Goal: Transaction & Acquisition: Purchase product/service

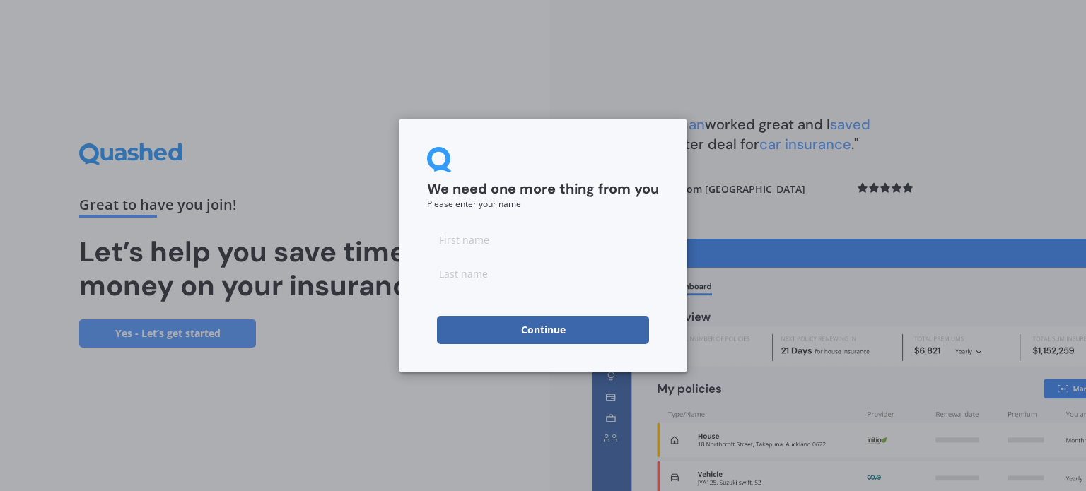
click at [499, 233] on input at bounding box center [543, 239] width 232 height 28
type input "[PERSON_NAME]"
click at [452, 261] on input at bounding box center [543, 273] width 232 height 28
type input "Wood"
click at [515, 327] on button "Continue" at bounding box center [543, 330] width 212 height 28
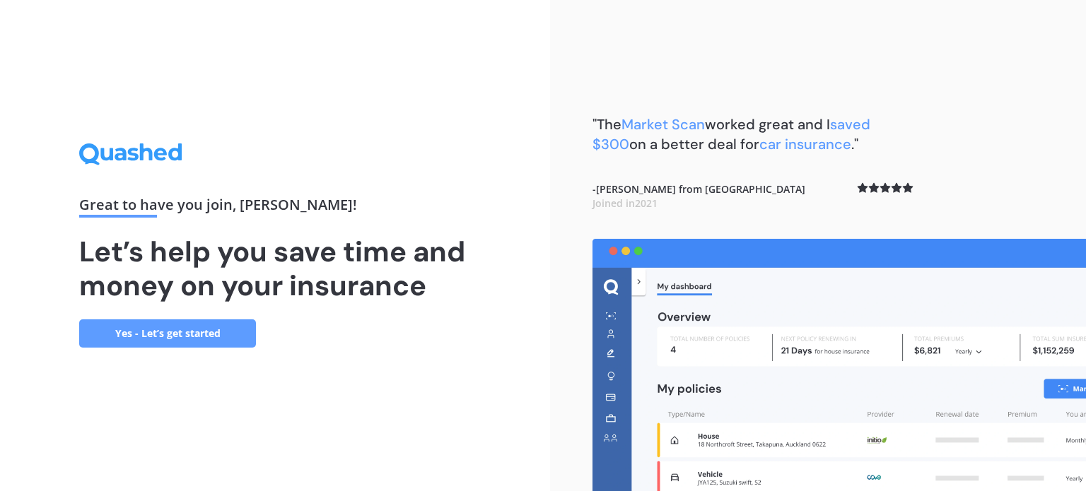
click at [218, 341] on link "Yes - Let’s get started" at bounding box center [167, 333] width 177 height 28
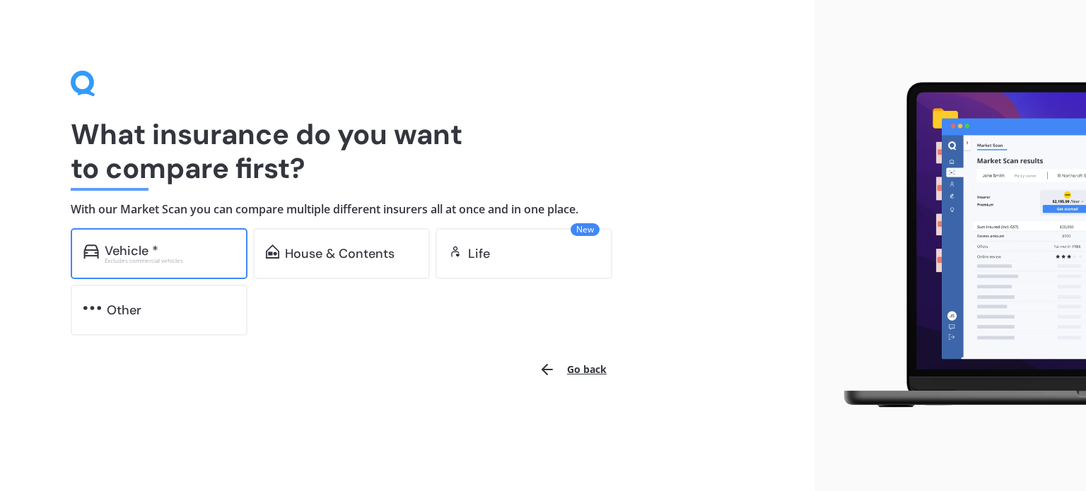
click at [211, 256] on div "Vehicle *" at bounding box center [170, 251] width 130 height 14
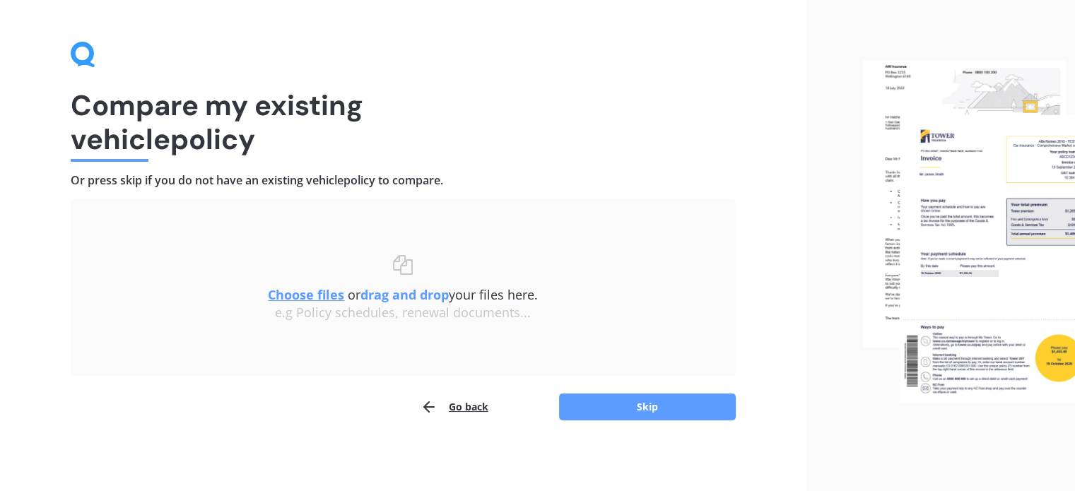
scroll to position [28, 0]
click at [591, 407] on button "Skip" at bounding box center [647, 407] width 177 height 27
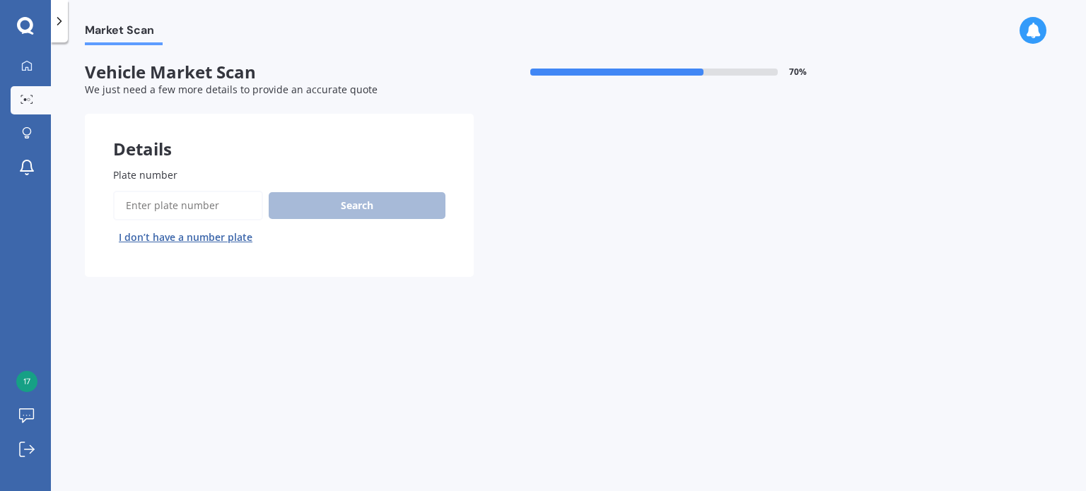
click at [223, 199] on input "Plate number" at bounding box center [188, 206] width 150 height 30
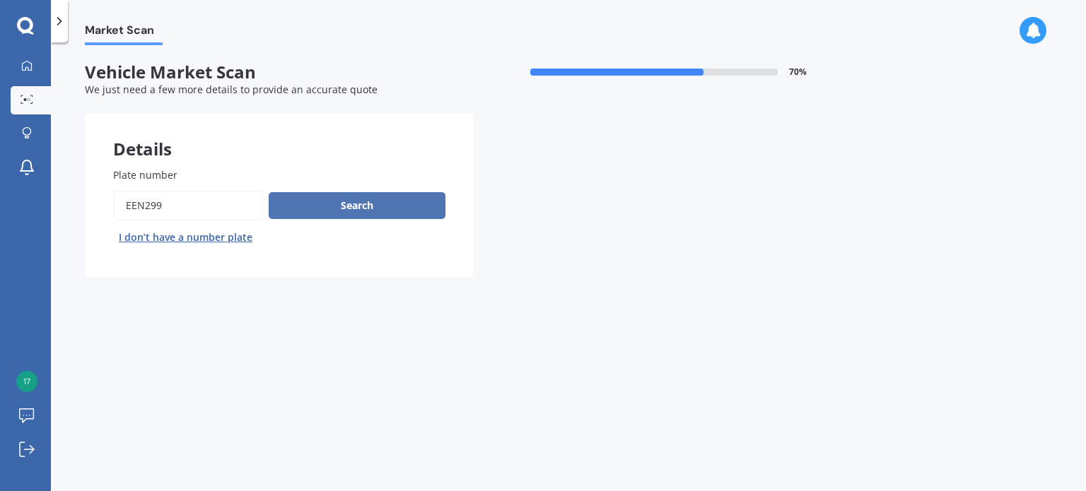
type input "EEN299"
click at [295, 204] on button "Search" at bounding box center [357, 205] width 177 height 27
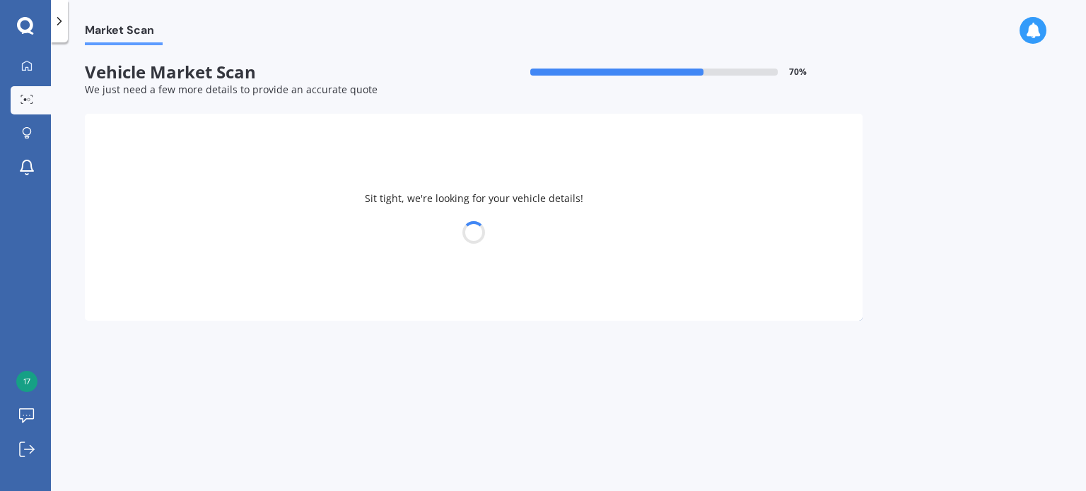
select select "TOYOTA"
select select "COROLLA"
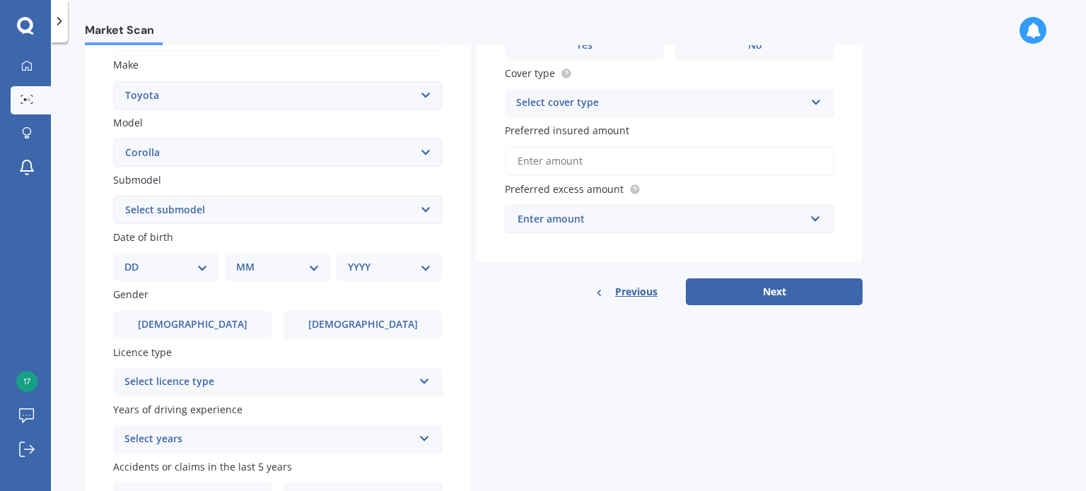
scroll to position [265, 0]
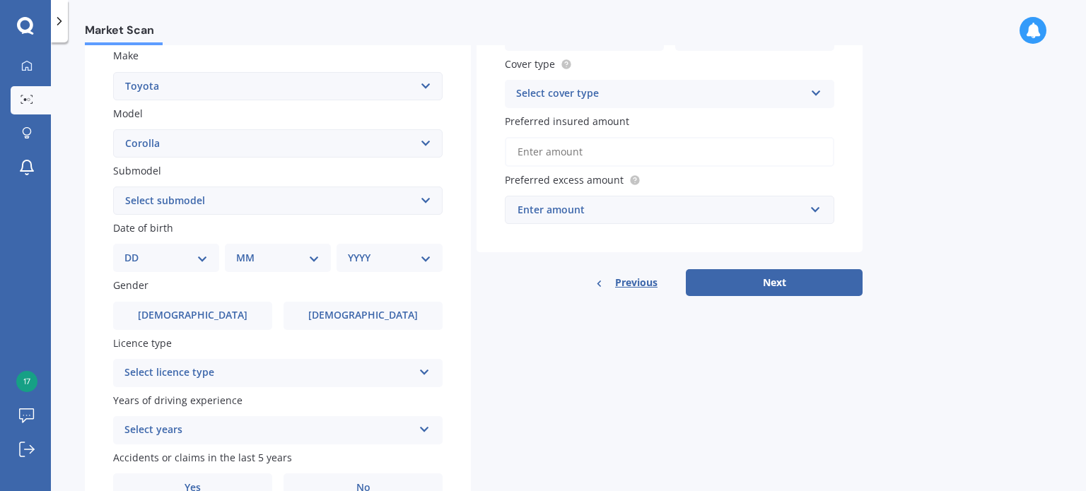
click at [211, 203] on select "Select submodel (All other) Axio Diesel [PERSON_NAME] 2WD [PERSON_NAME] 4WD FXG…" at bounding box center [277, 201] width 329 height 28
select select "GX 1.8"
click at [113, 187] on select "Select submodel (All other) Axio Diesel [PERSON_NAME] 2WD [PERSON_NAME] 4WD FXG…" at bounding box center [277, 201] width 329 height 28
click at [170, 208] on select "Select submodel (All other) Axio Diesel [PERSON_NAME] 2WD [PERSON_NAME] 4WD FXG…" at bounding box center [277, 201] width 329 height 28
click at [98, 274] on div "Plate number Search I don’t have a number plate Year [DATE] Make Select make AC…" at bounding box center [278, 202] width 386 height 657
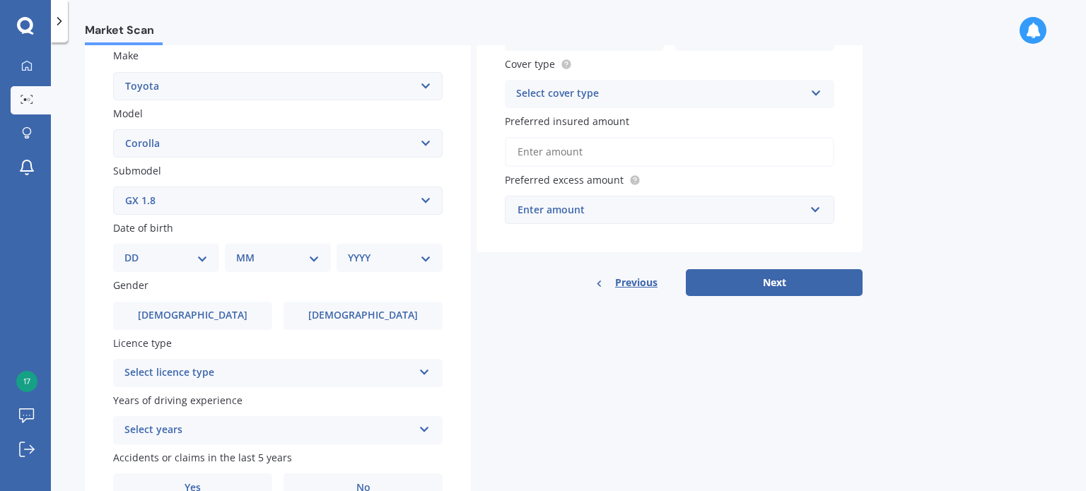
click at [148, 262] on select "DD 01 02 03 04 05 06 07 08 09 10 11 12 13 14 15 16 17 18 19 20 21 22 23 24 25 2…" at bounding box center [165, 258] width 83 height 16
select select "16"
click at [136, 250] on select "DD 01 02 03 04 05 06 07 08 09 10 11 12 13 14 15 16 17 18 19 20 21 22 23 24 25 2…" at bounding box center [165, 258] width 83 height 16
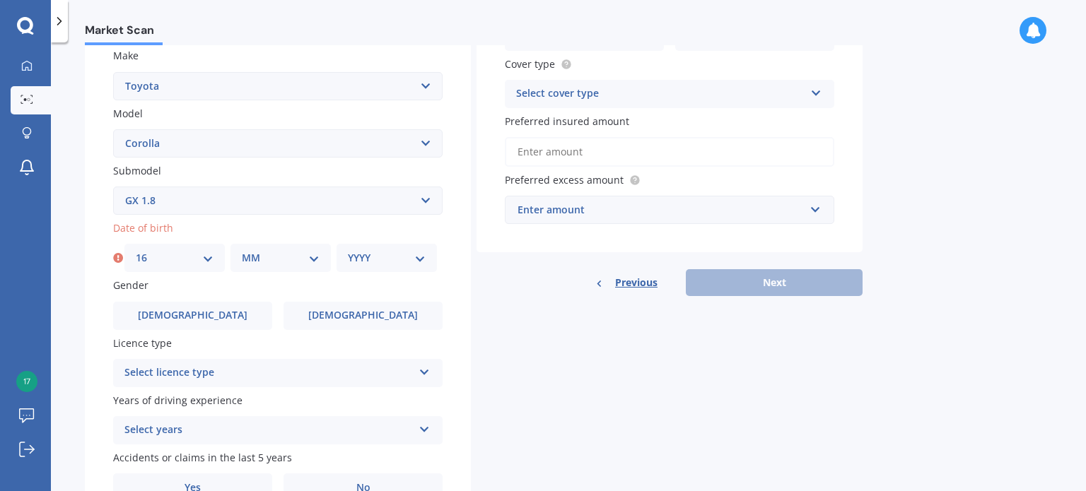
click at [270, 254] on select "MM 01 02 03 04 05 06 07 08 09 10 11 12" at bounding box center [281, 258] width 78 height 16
select select "01"
click at [242, 250] on select "MM 01 02 03 04 05 06 07 08 09 10 11 12" at bounding box center [281, 258] width 78 height 16
click at [376, 256] on select "YYYY 2025 2024 2023 2022 2021 2020 2019 2018 2017 2016 2015 2014 2013 2012 2011…" at bounding box center [387, 258] width 78 height 16
select select "2005"
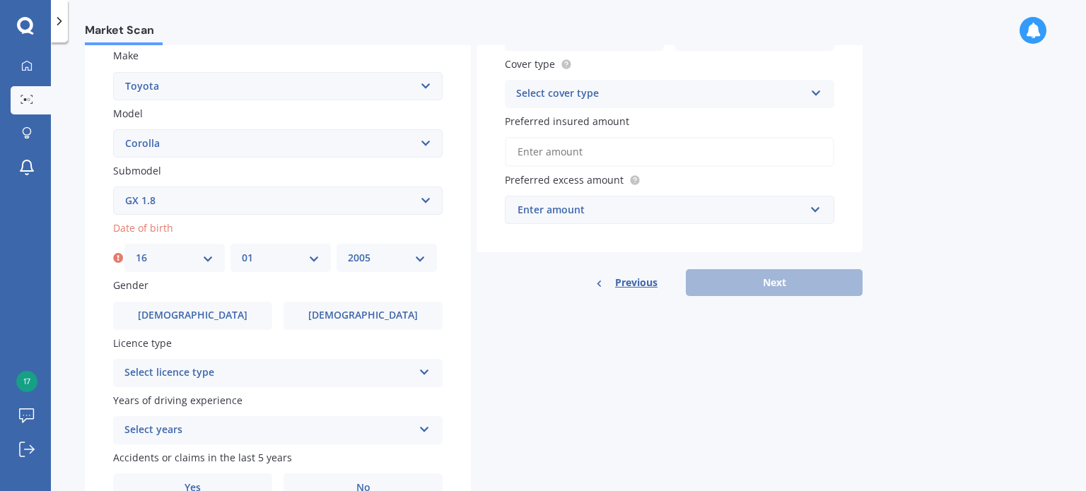
click at [348, 250] on select "YYYY 2025 2024 2023 2022 2021 2020 2019 2018 2017 2016 2015 2014 2013 2012 2011…" at bounding box center [387, 258] width 78 height 16
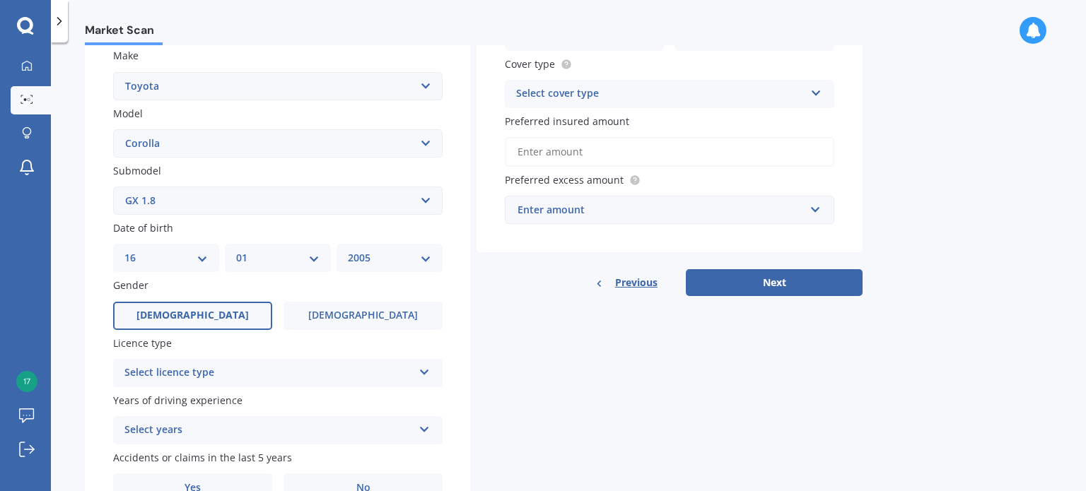
click at [201, 316] on span "[DEMOGRAPHIC_DATA]" at bounding box center [192, 316] width 112 height 12
click at [0, 0] on input "[DEMOGRAPHIC_DATA]" at bounding box center [0, 0] width 0 height 0
click at [194, 361] on div "Select licence type NZ Full NZ Restricted NZ Learners [GEOGRAPHIC_DATA] [GEOGRA…" at bounding box center [277, 373] width 329 height 28
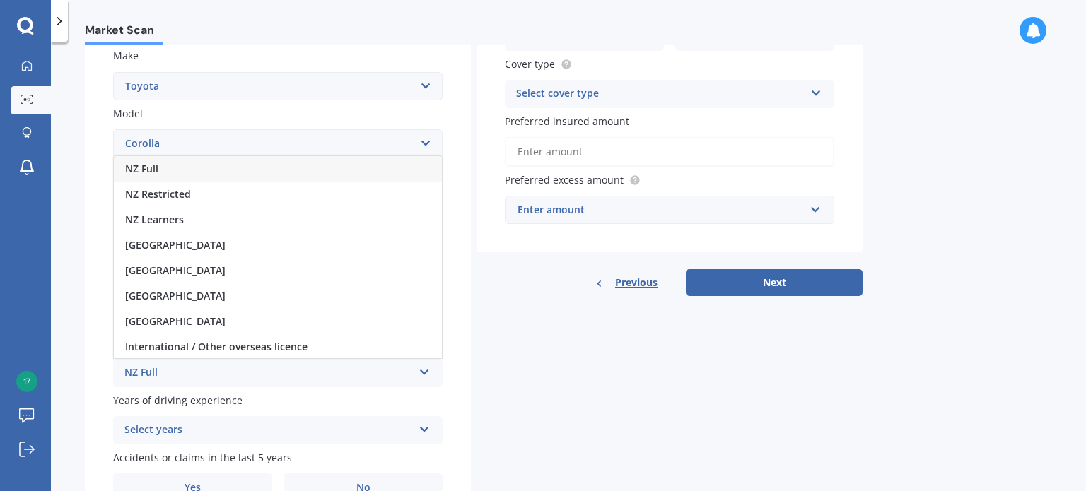
click at [161, 163] on div "NZ Full" at bounding box center [278, 168] width 328 height 25
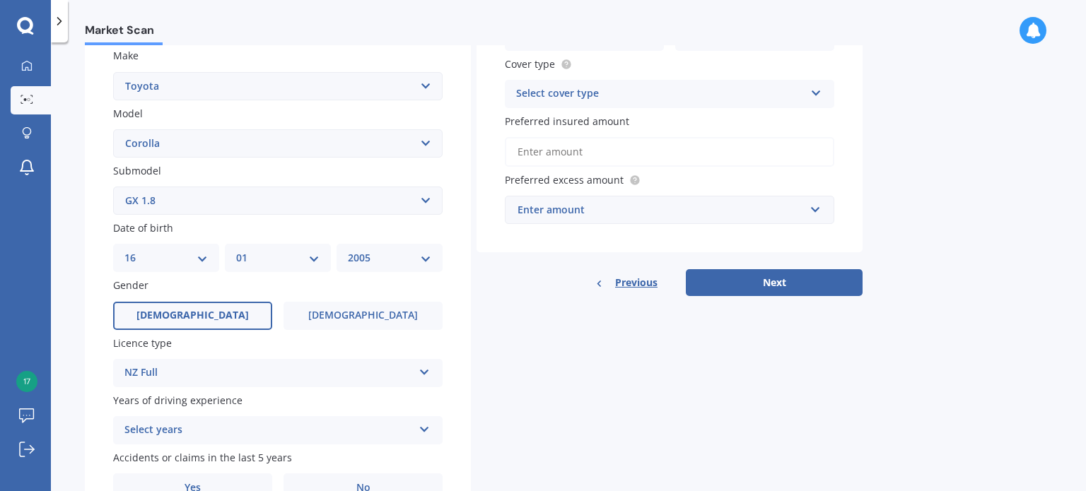
scroll to position [341, 0]
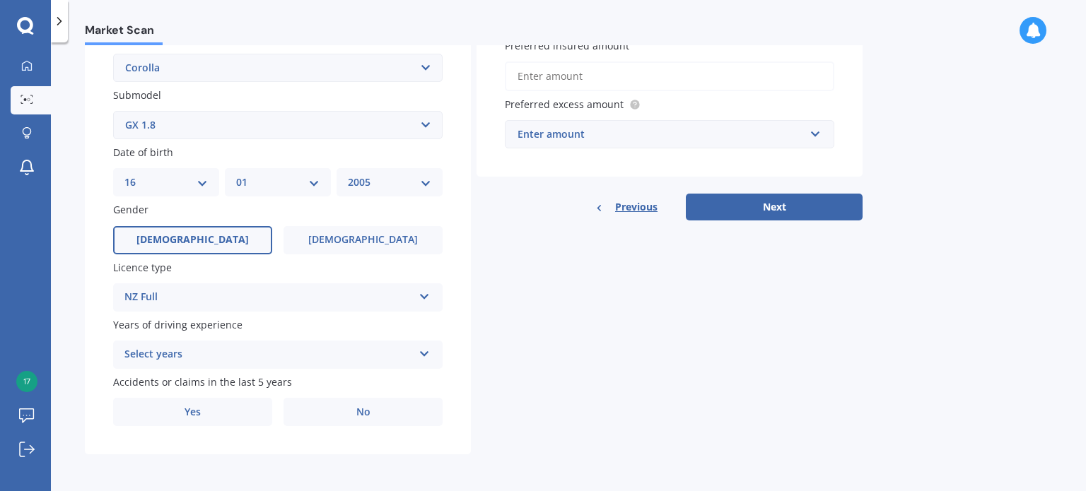
click at [139, 355] on div "Select years" at bounding box center [268, 354] width 288 height 17
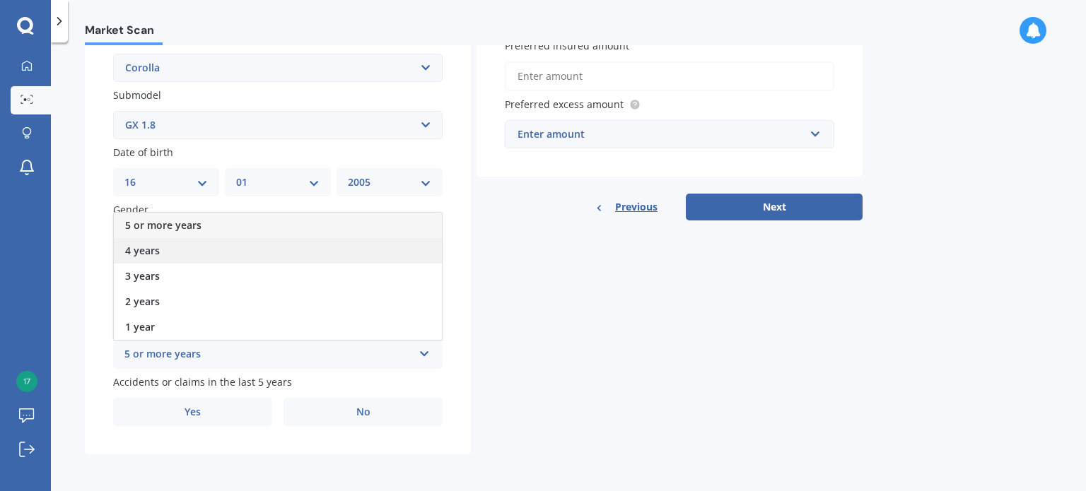
click at [170, 245] on div "4 years" at bounding box center [278, 250] width 328 height 25
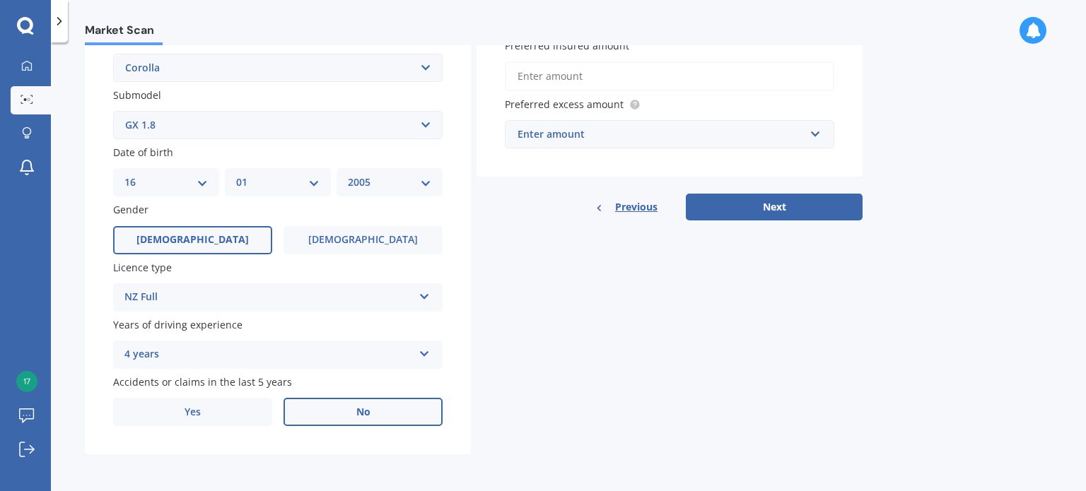
click at [294, 409] on label "No" at bounding box center [362, 412] width 159 height 28
click at [0, 0] on input "No" at bounding box center [0, 0] width 0 height 0
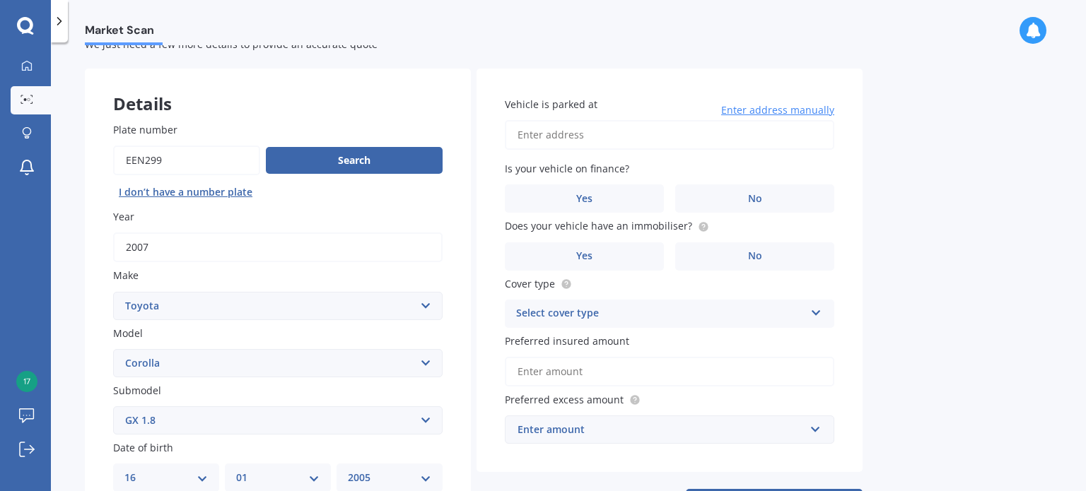
scroll to position [0, 0]
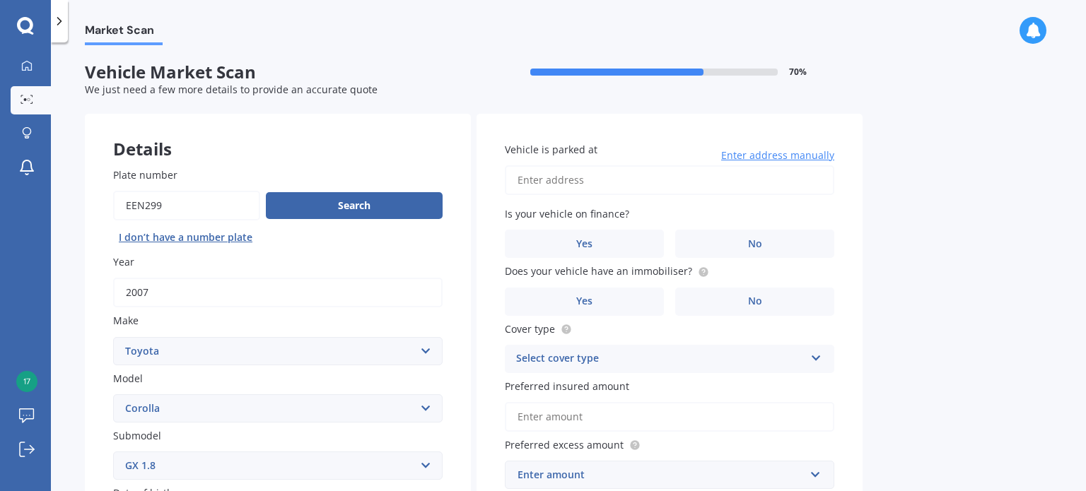
click at [582, 175] on input "Vehicle is parked at" at bounding box center [669, 180] width 329 height 30
type input "[STREET_ADDRESS][PERSON_NAME]"
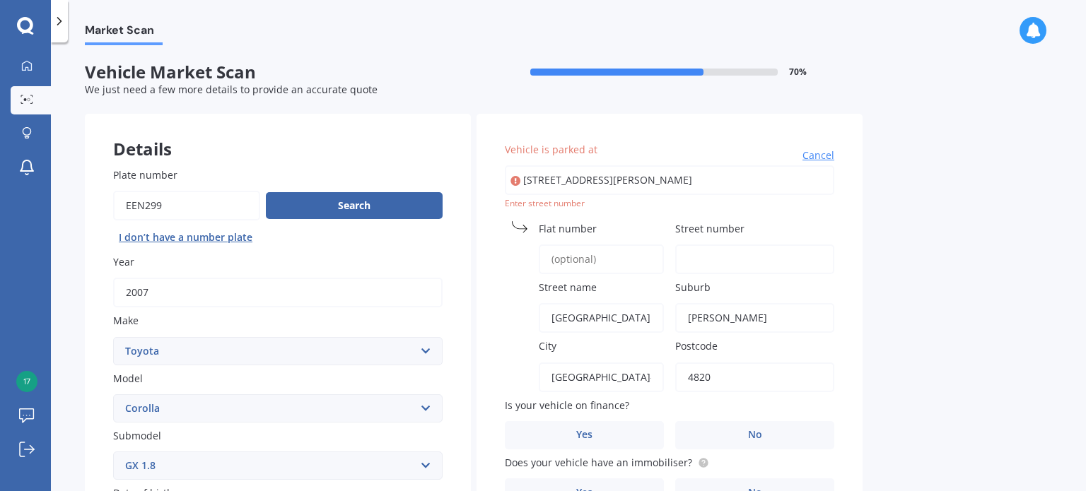
click at [695, 267] on input "Street number" at bounding box center [754, 260] width 159 height 30
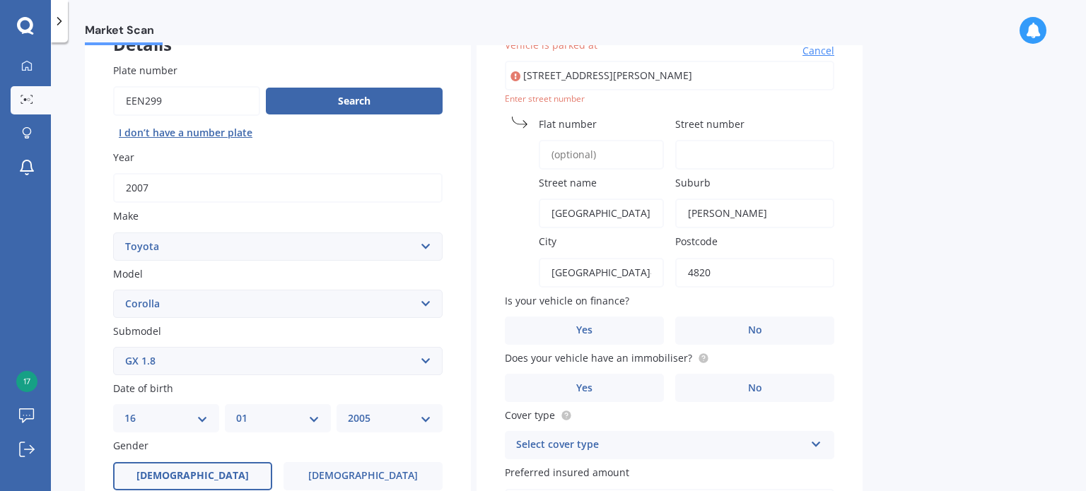
scroll to position [178, 0]
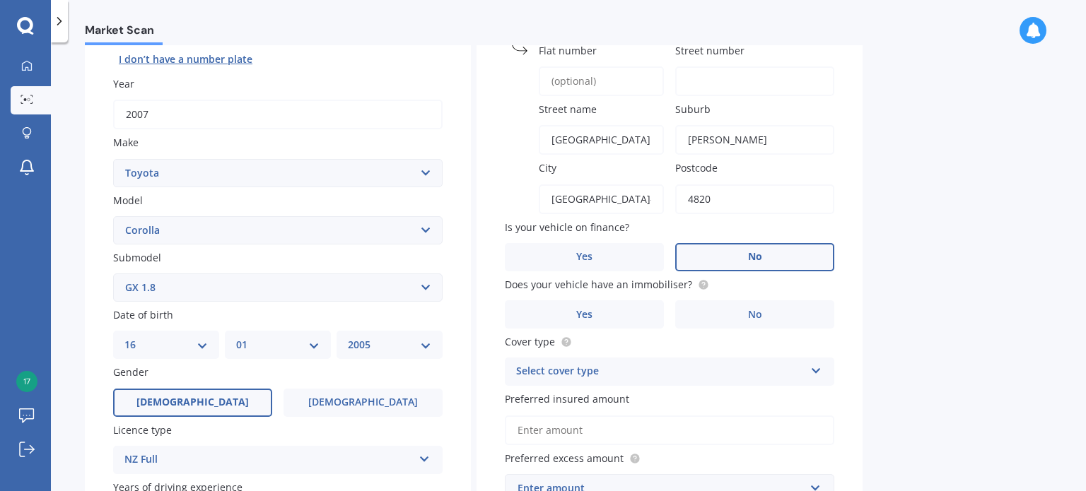
click at [712, 259] on label "No" at bounding box center [754, 257] width 159 height 28
click at [0, 0] on input "No" at bounding box center [0, 0] width 0 height 0
click at [712, 305] on label "No" at bounding box center [754, 314] width 159 height 28
click at [0, 0] on input "No" at bounding box center [0, 0] width 0 height 0
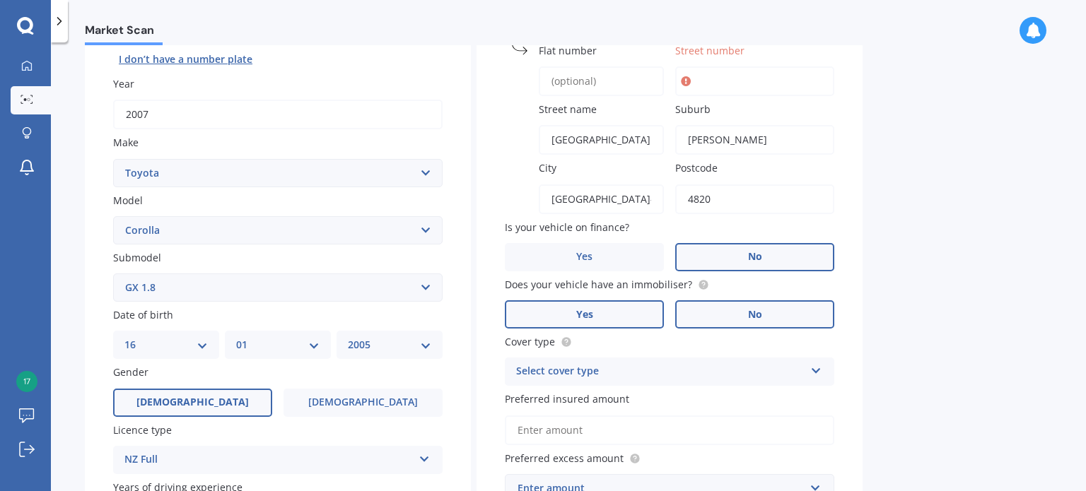
click at [651, 301] on label "Yes" at bounding box center [584, 314] width 159 height 28
click at [0, 0] on input "Yes" at bounding box center [0, 0] width 0 height 0
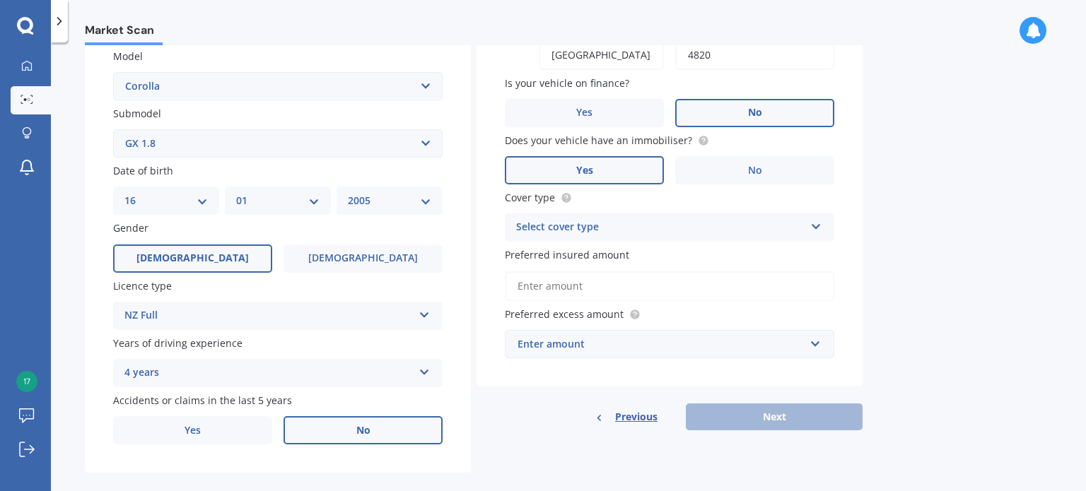
scroll to position [322, 0]
click at [669, 219] on div "Select cover type" at bounding box center [660, 227] width 288 height 17
click at [622, 254] on div "Comprehensive" at bounding box center [669, 254] width 328 height 25
click at [613, 286] on input "Preferred insured amount" at bounding box center [669, 286] width 329 height 30
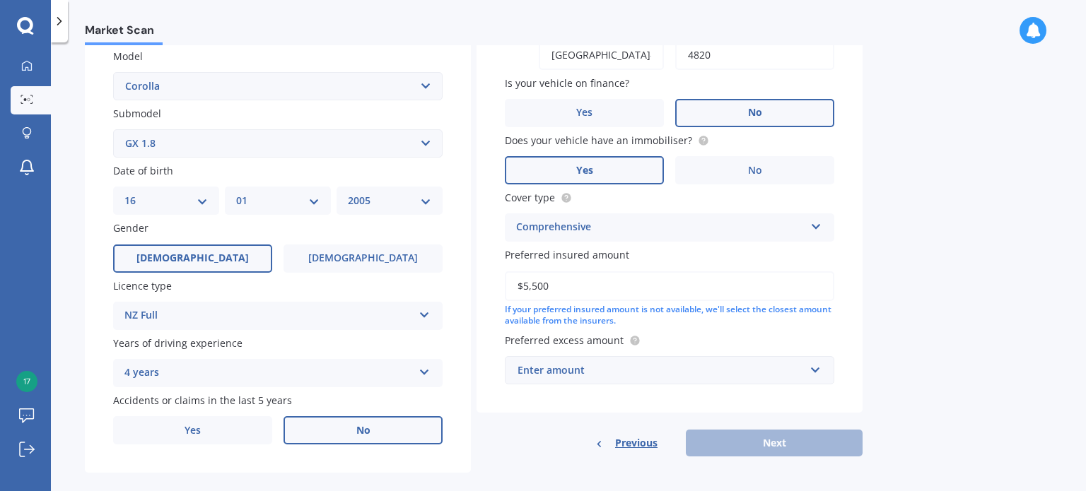
scroll to position [341, 0]
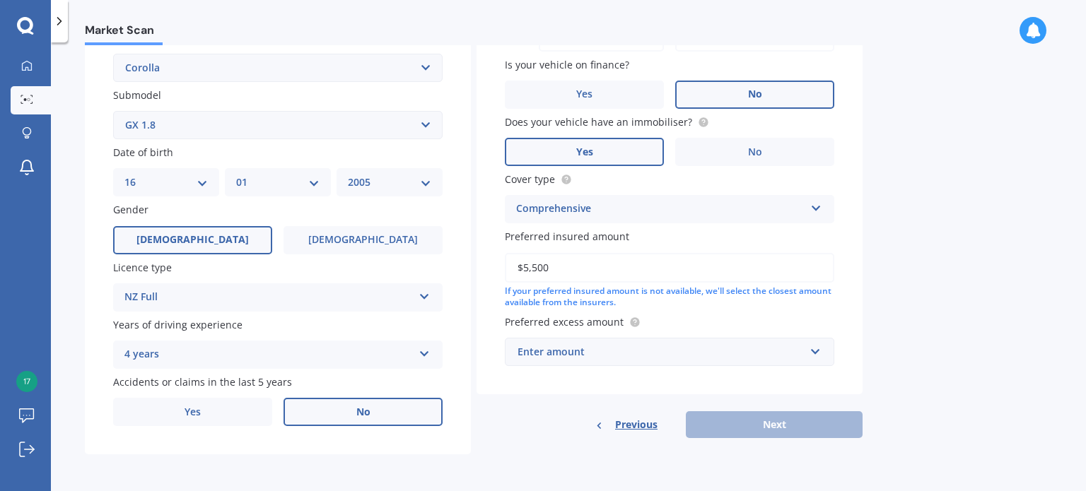
type input "$5,500"
click at [777, 340] on input "text" at bounding box center [664, 352] width 317 height 27
click at [871, 322] on div "Market Scan Vehicle Market Scan 70 % We just need a few more details to provide…" at bounding box center [568, 269] width 1035 height 449
click at [732, 347] on div "$100" at bounding box center [660, 352] width 287 height 16
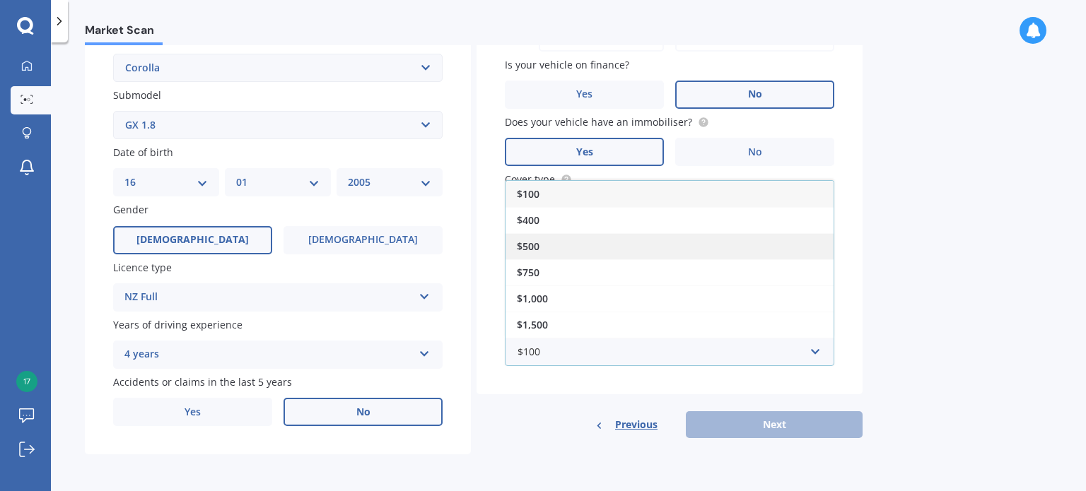
click at [597, 240] on div "$500" at bounding box center [669, 246] width 328 height 26
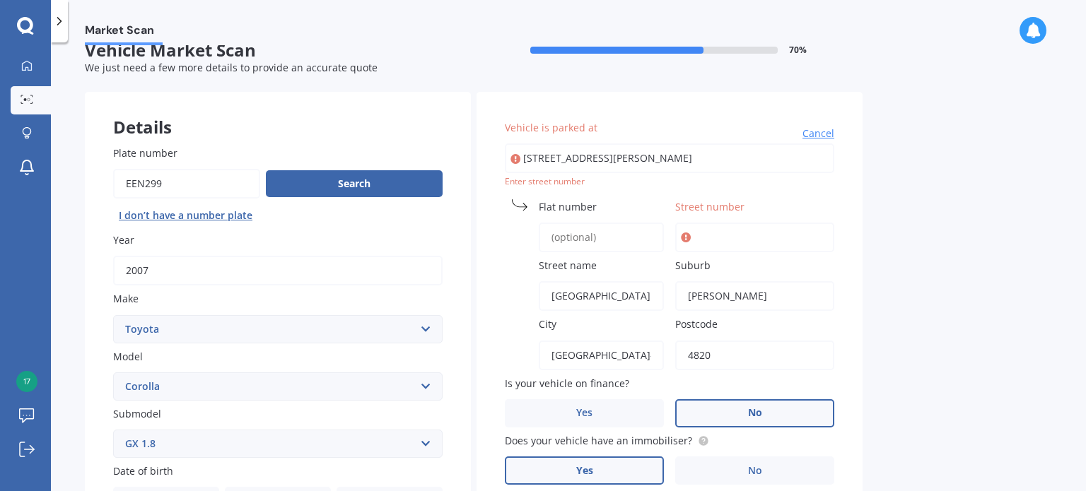
scroll to position [20, 0]
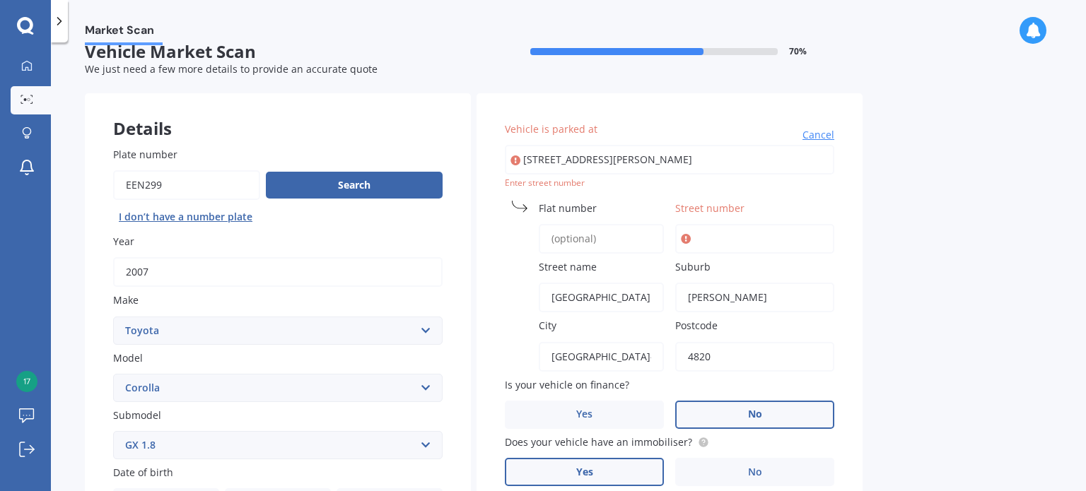
click at [722, 238] on input "Street number" at bounding box center [754, 239] width 159 height 30
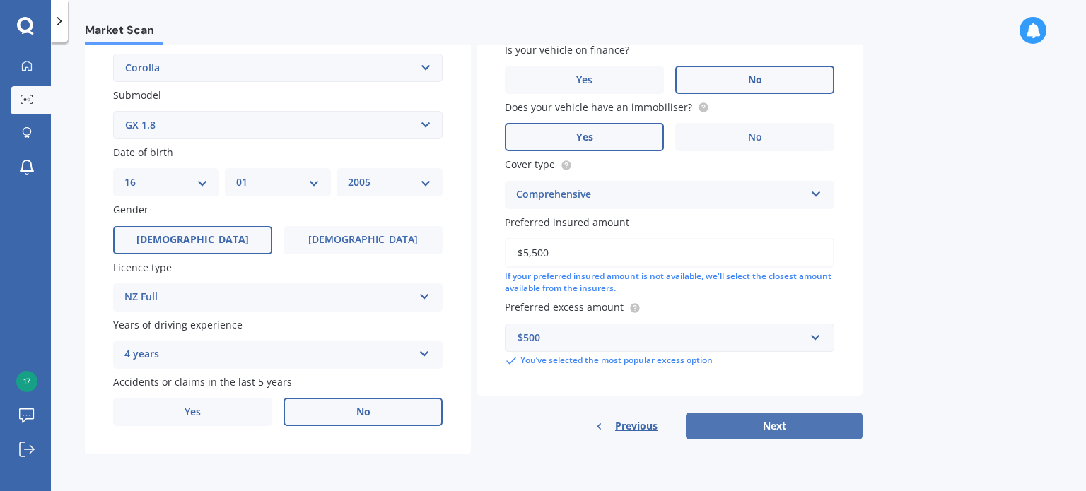
type input "9"
click at [811, 423] on button "Next" at bounding box center [774, 426] width 177 height 27
select select "16"
select select "01"
select select "2005"
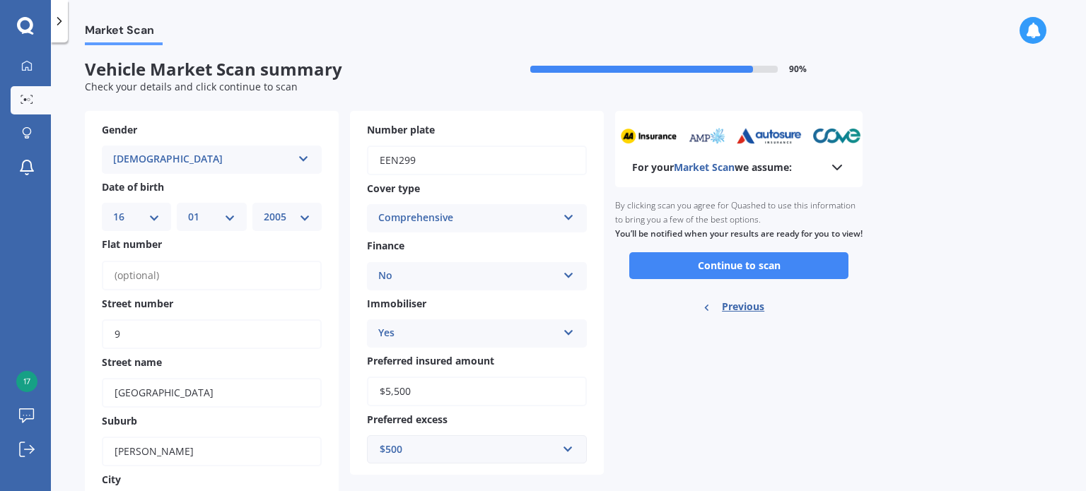
scroll to position [0, 0]
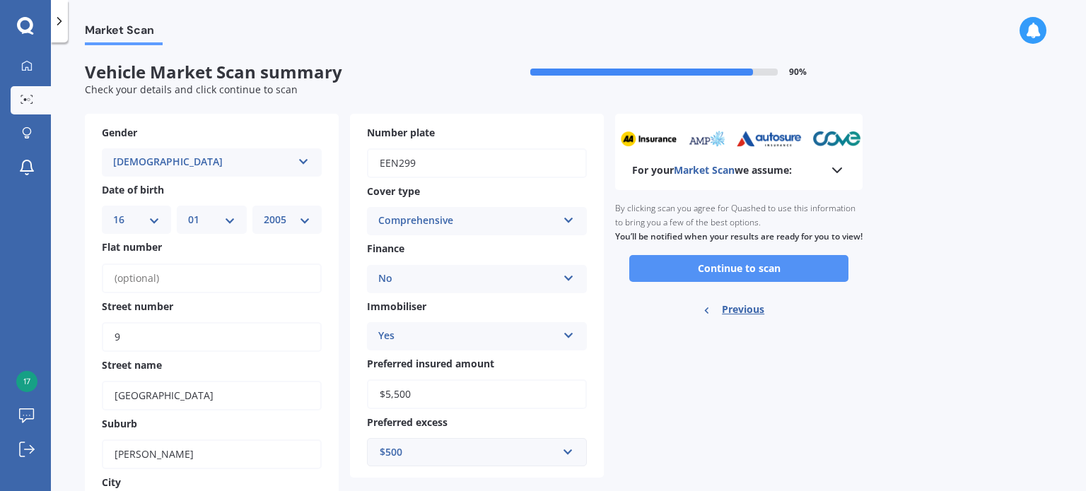
click at [708, 277] on button "Continue to scan" at bounding box center [738, 268] width 219 height 27
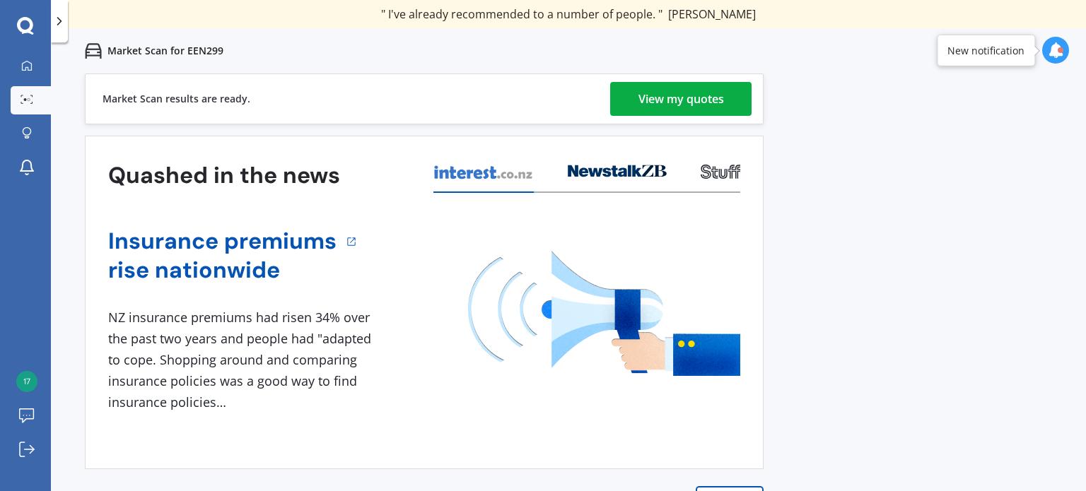
click at [701, 107] on div "View my quotes" at bounding box center [681, 99] width 86 height 34
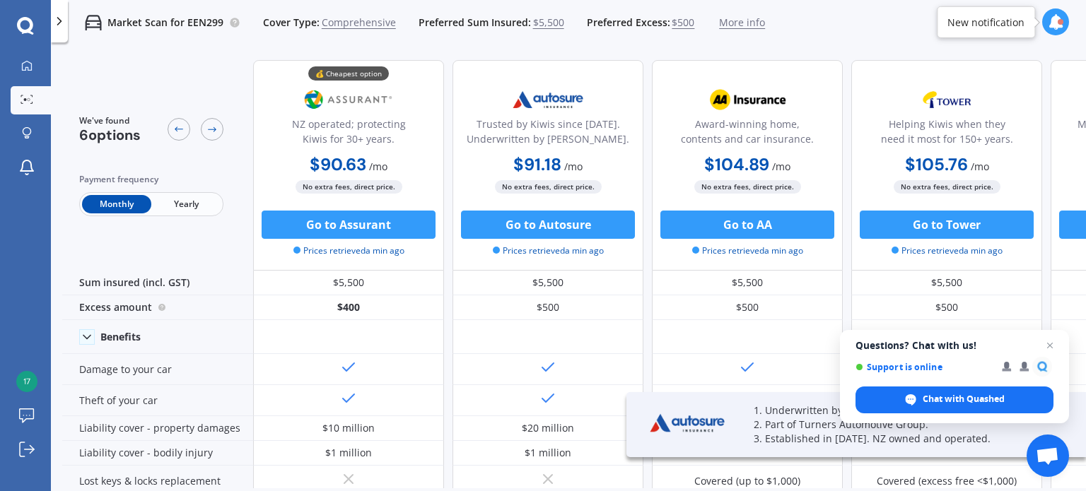
click at [198, 206] on span "Yearly" at bounding box center [185, 204] width 69 height 18
